Goal: Go to known website: Access a specific website the user already knows

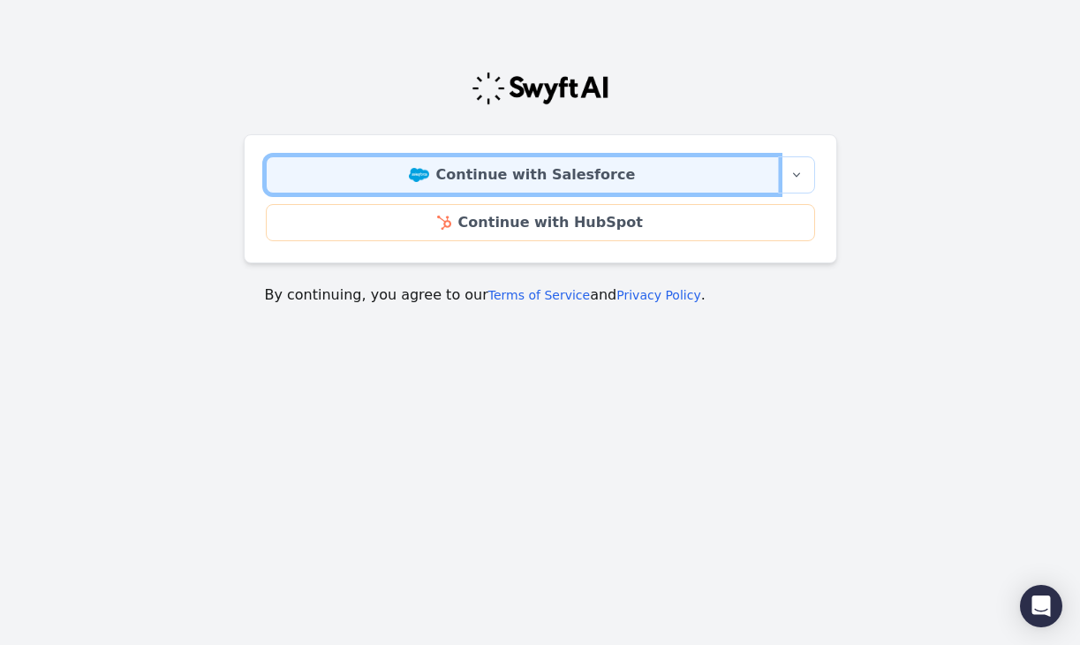
click at [540, 185] on link "Continue with Salesforce" at bounding box center [522, 174] width 513 height 37
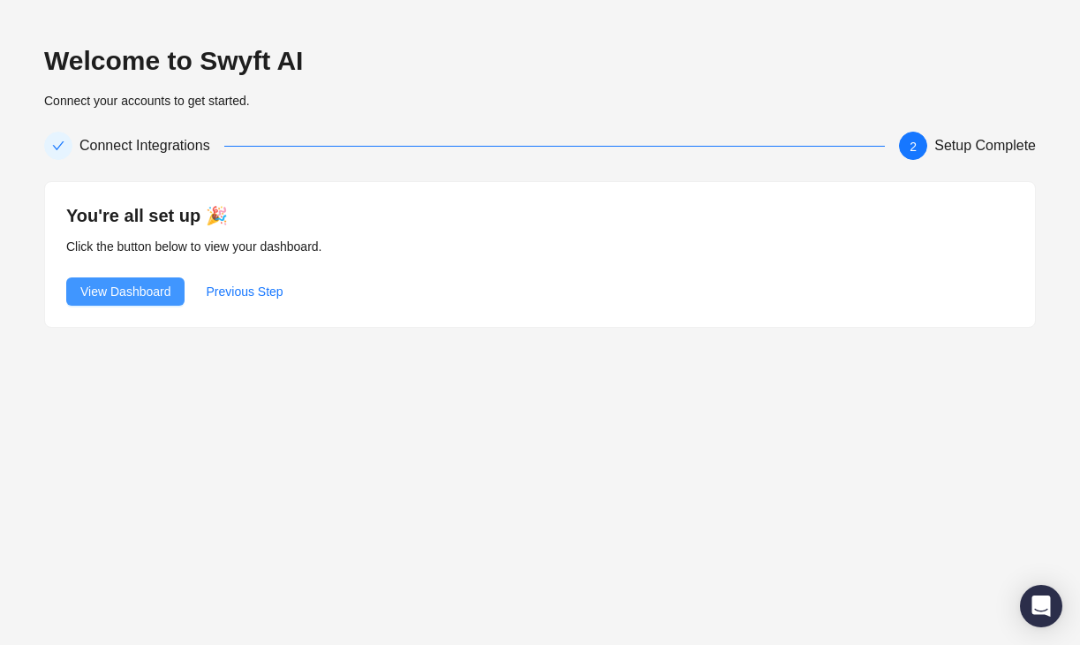
click at [125, 283] on span "View Dashboard" at bounding box center [125, 291] width 90 height 19
